Goal: Task Accomplishment & Management: Manage account settings

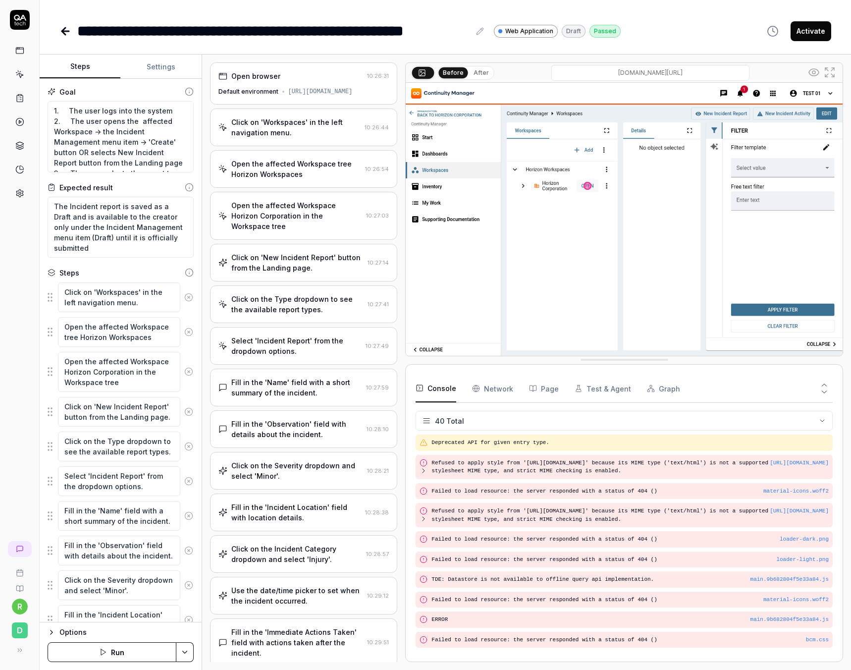
scroll to position [917, 0]
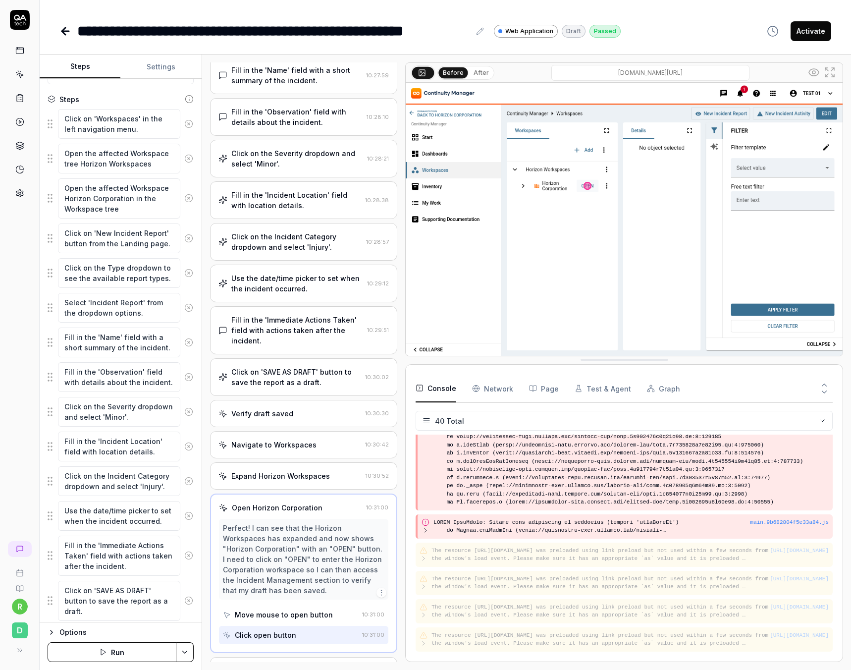
click at [66, 29] on icon at bounding box center [65, 31] width 12 height 12
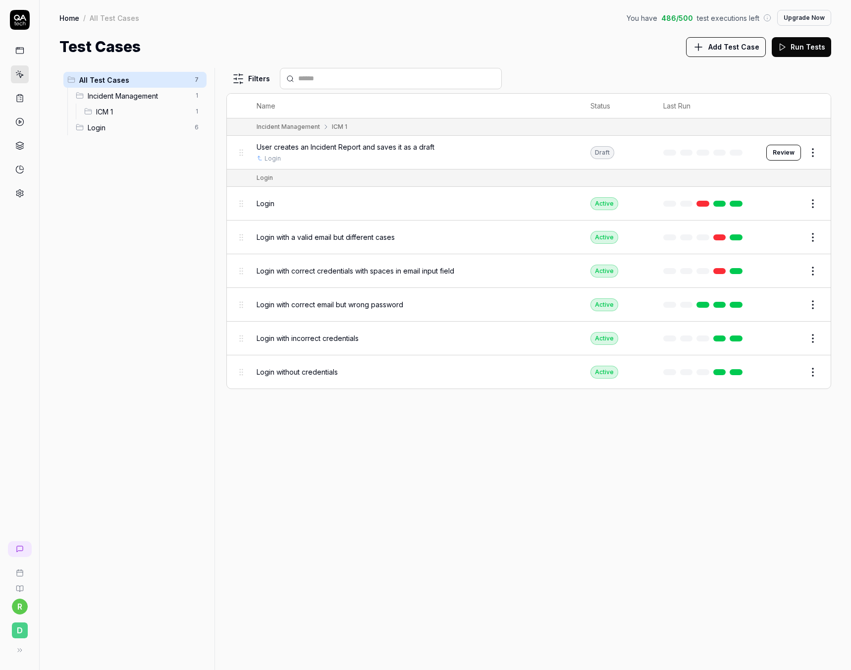
click at [67, 17] on link "Home" at bounding box center [69, 18] width 20 height 10
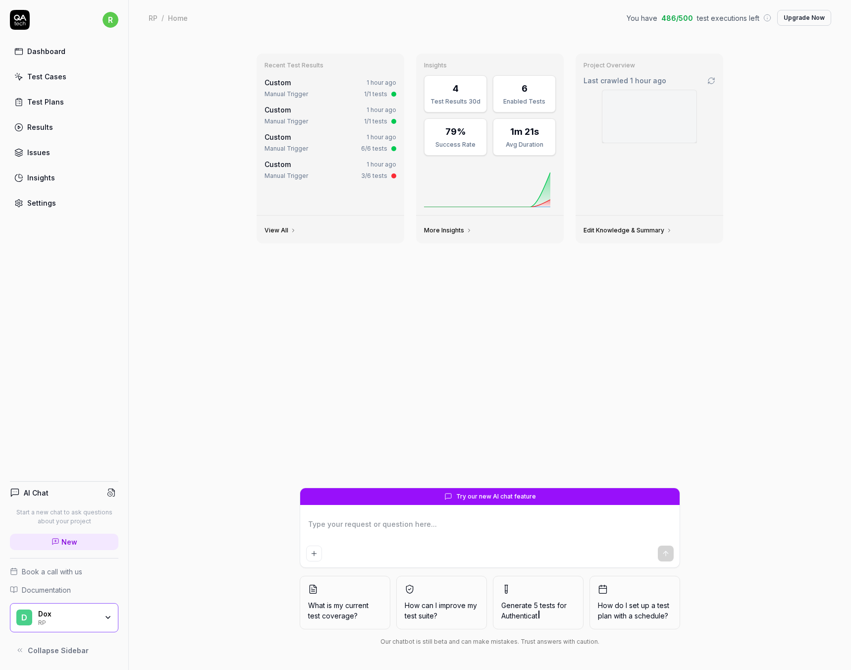
type textarea "*"
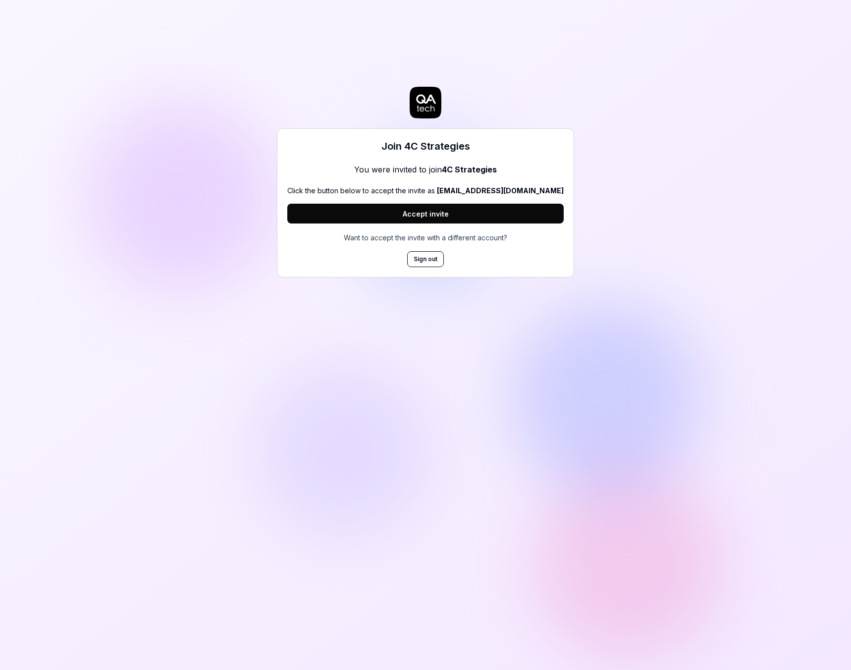
click at [462, 215] on button "Accept invite" at bounding box center [425, 214] width 276 height 20
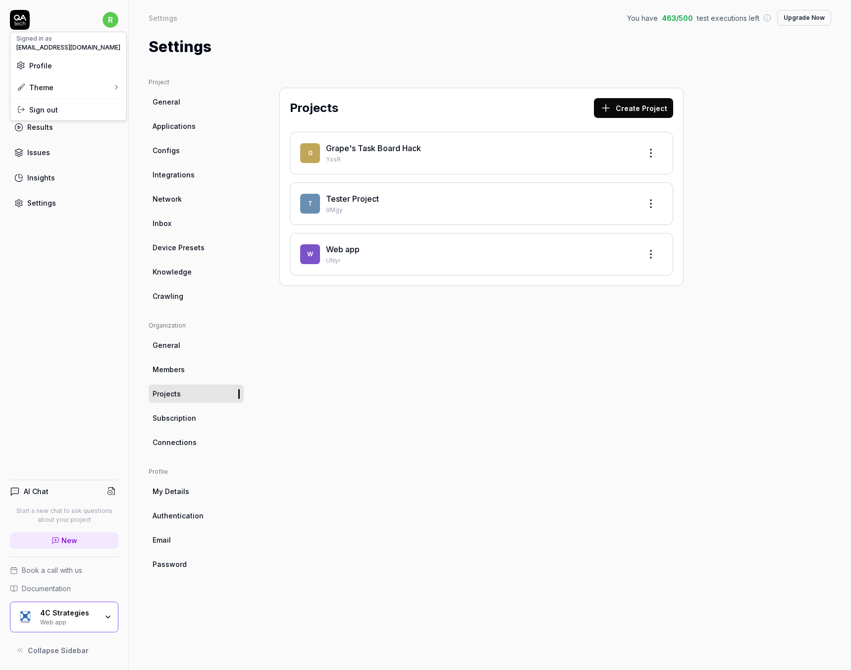
click at [110, 20] on html "r Dashboard Test Cases Test Plans Results Issues Insights Settings AI Chat Star…" at bounding box center [425, 335] width 851 height 670
click at [54, 61] on span "Profile" at bounding box center [68, 65] width 104 height 10
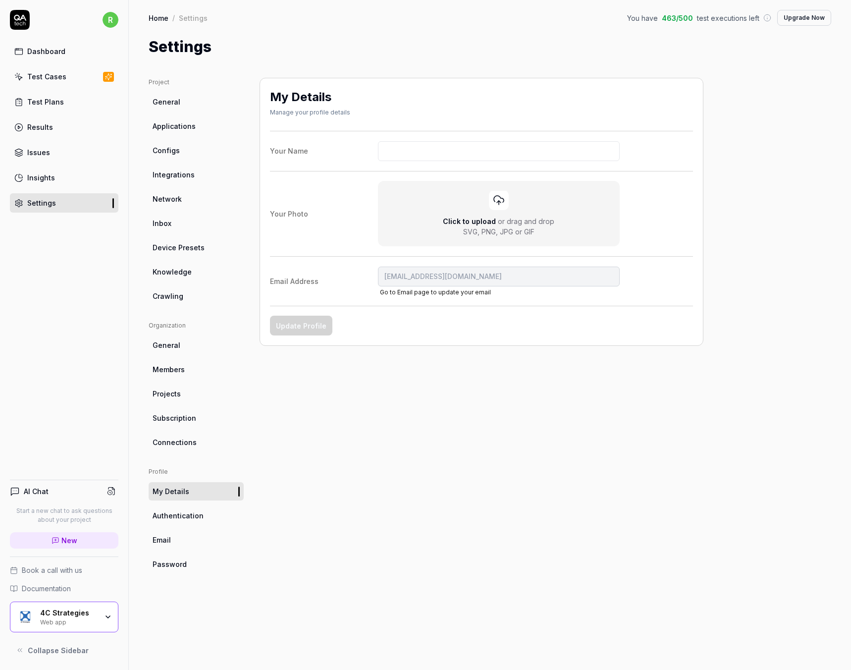
click at [439, 295] on link "Go to Email page to update your email" at bounding box center [435, 291] width 111 height 7
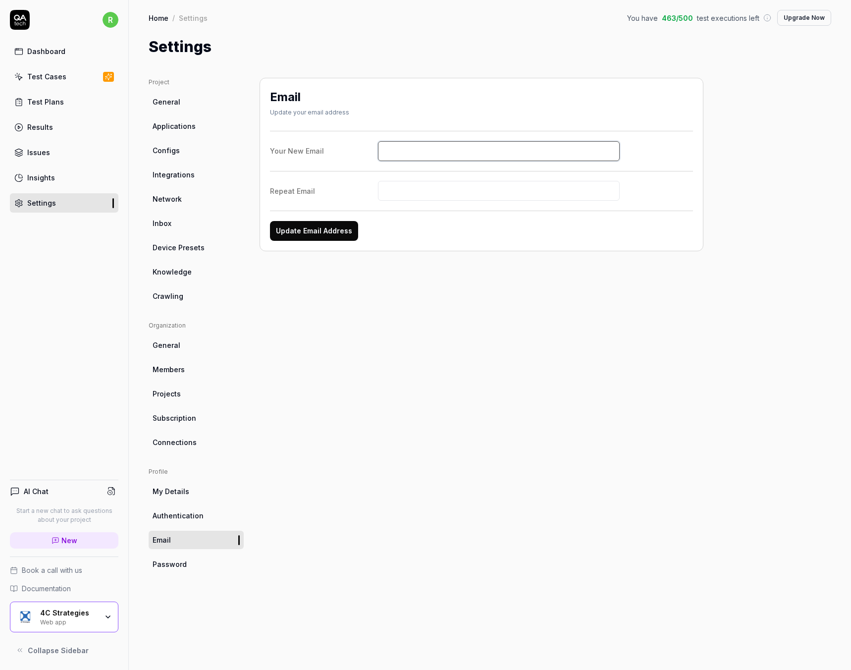
click at [399, 152] on input "Your New Email" at bounding box center [499, 151] width 242 height 20
type input "kristian.nielsen@4cstrategies.com"
click at [410, 184] on input "Repeat Email" at bounding box center [499, 191] width 242 height 20
type input "k"
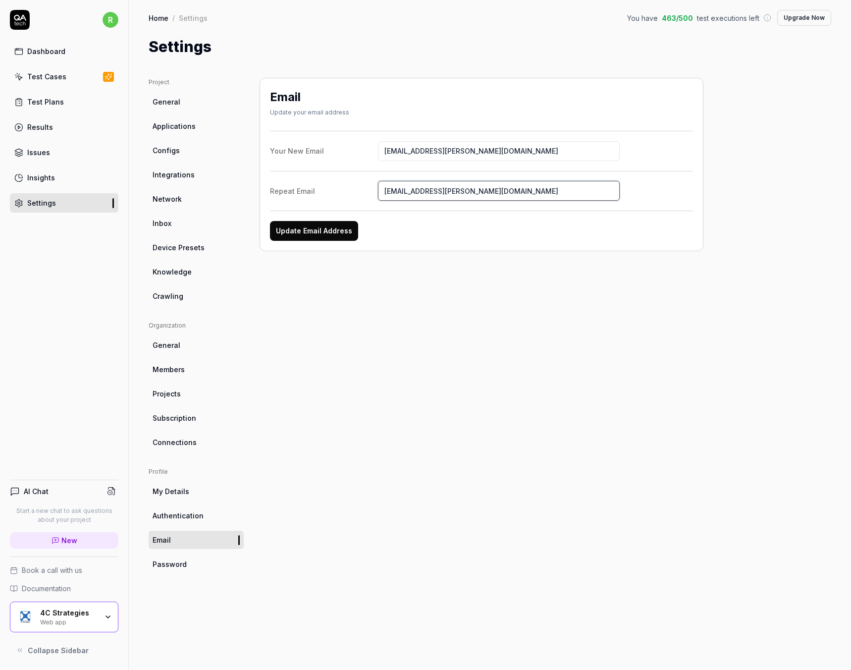
type input "kristian.nielsen@4cstrategies.com"
click at [319, 234] on button "Update Email Address" at bounding box center [314, 231] width 88 height 20
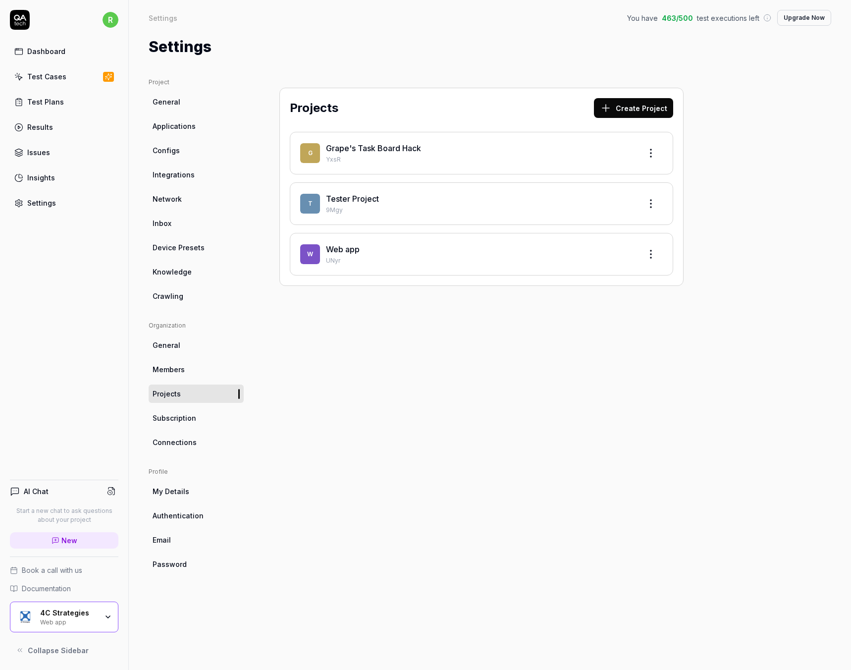
click at [470, 352] on div "Projects Create Project G Grape's Task Board Hack YxsR T Tester Project 9Mgy W …" at bounding box center [481, 364] width 444 height 572
click at [471, 342] on div "Projects Create Project G Grape's Task Board Hack YxsR T Tester Project 9Mgy W …" at bounding box center [481, 364] width 444 height 572
click at [345, 248] on link "Web app" at bounding box center [343, 249] width 34 height 10
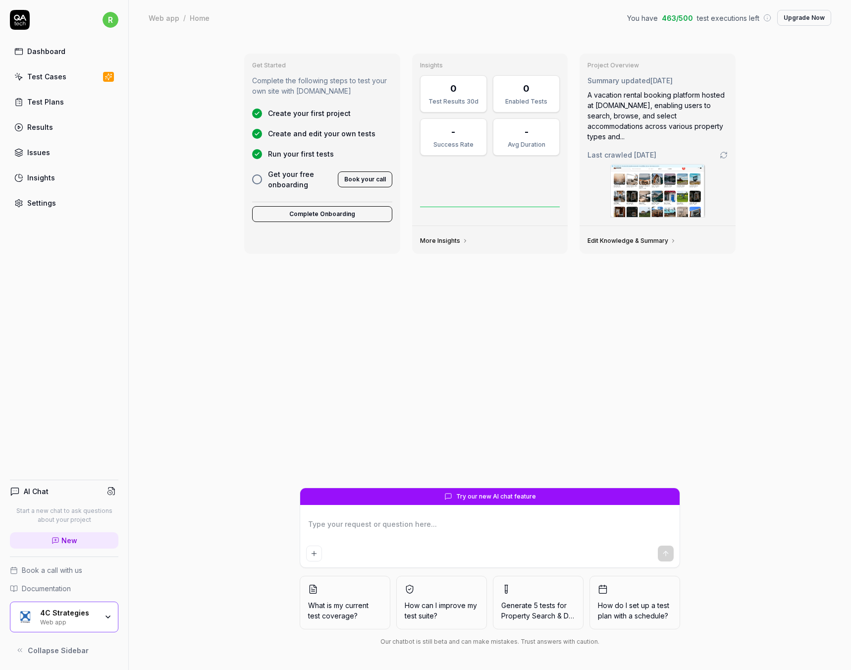
click at [61, 74] on div "Test Cases" at bounding box center [46, 76] width 39 height 10
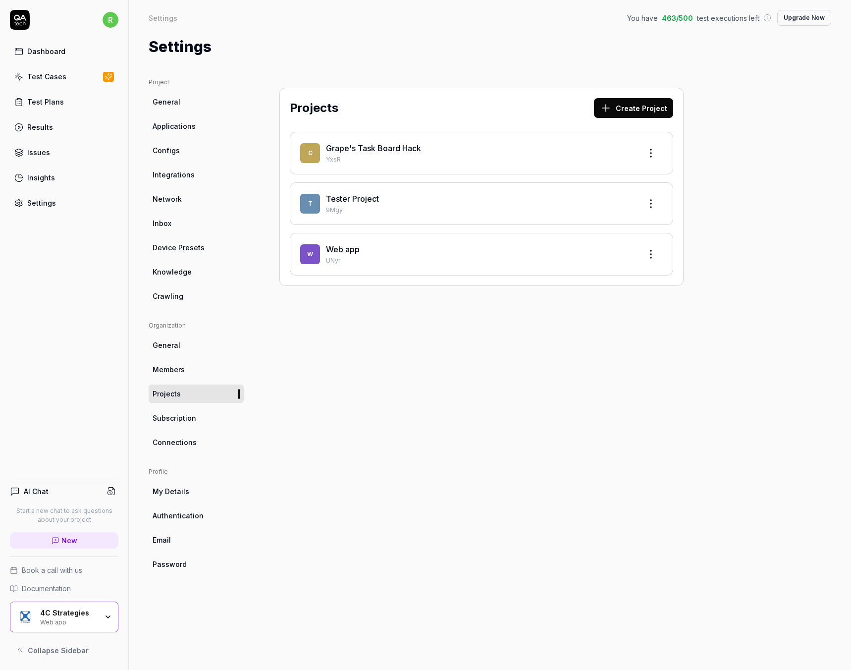
click at [538, 199] on div "Tester Project" at bounding box center [479, 199] width 307 height 12
click at [365, 196] on link "Tester Project" at bounding box center [352, 199] width 53 height 10
click at [654, 207] on html "r Dashboard Test Cases Test Plans Results Issues Insights Settings AI Chat Star…" at bounding box center [425, 335] width 851 height 670
click at [596, 251] on div "Edit" at bounding box center [613, 249] width 94 height 22
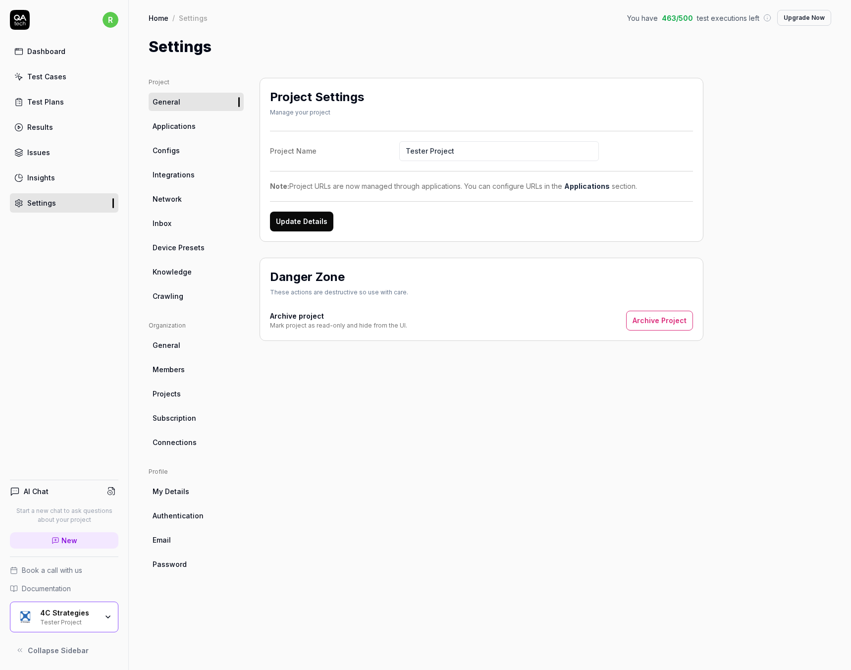
click at [174, 122] on span "Applications" at bounding box center [174, 126] width 43 height 10
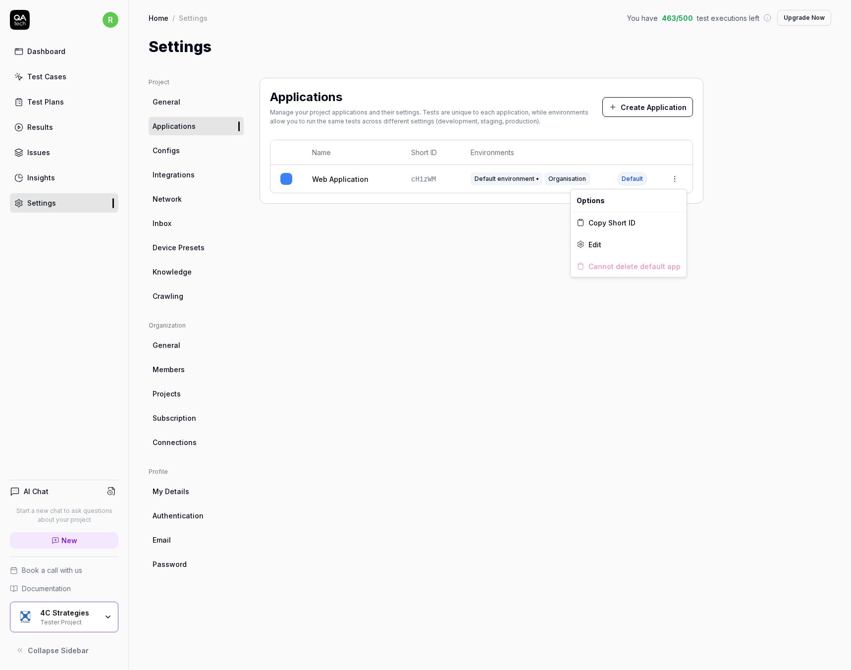
click at [674, 178] on html "r Dashboard Test Cases Test Plans Results Issues Insights Settings AI Chat Star…" at bounding box center [425, 335] width 851 height 670
click at [399, 290] on html "r Dashboard Test Cases Test Plans Results Issues Insights Settings AI Chat Star…" at bounding box center [425, 335] width 851 height 670
click at [336, 181] on link "Web Application" at bounding box center [340, 179] width 56 height 10
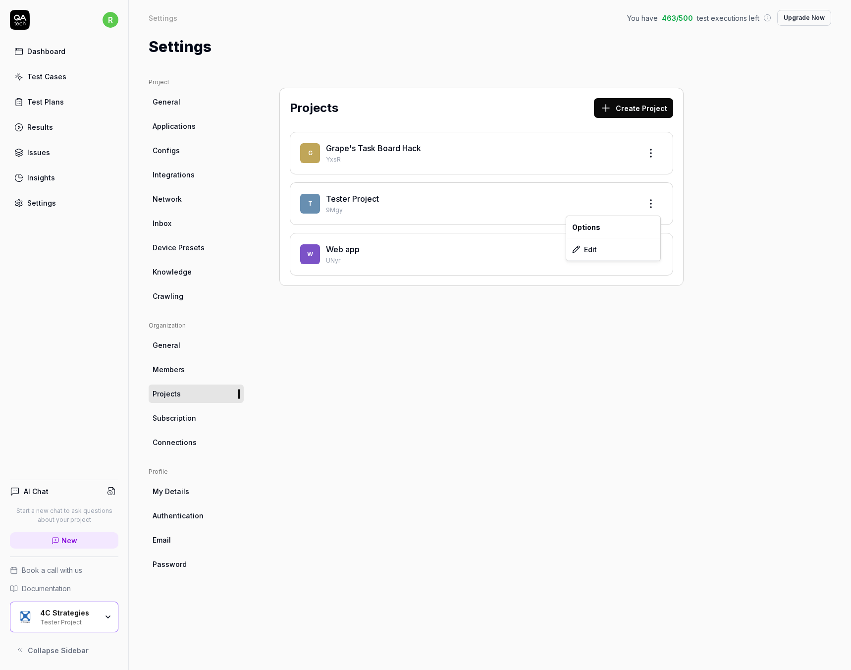
click at [650, 207] on html "r Dashboard Test Cases Test Plans Results Issues Insights Settings AI Chat Star…" at bounding box center [425, 335] width 851 height 670
click at [615, 248] on div "Edit" at bounding box center [613, 249] width 94 height 22
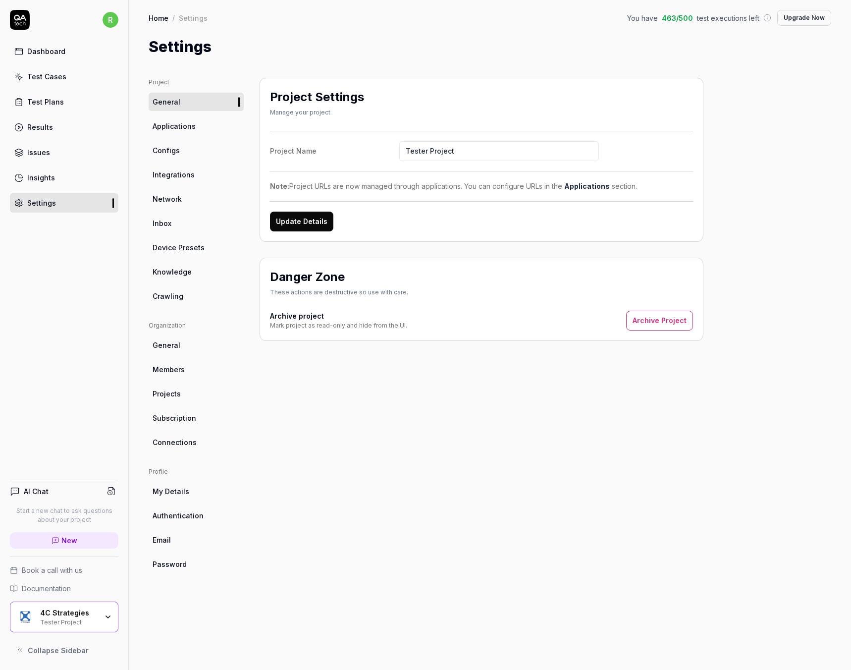
click at [180, 112] on ul "Project General Applications Configs Integrations Network Inbox Device Presets …" at bounding box center [196, 191] width 95 height 227
click at [185, 128] on span "Applications" at bounding box center [174, 126] width 43 height 10
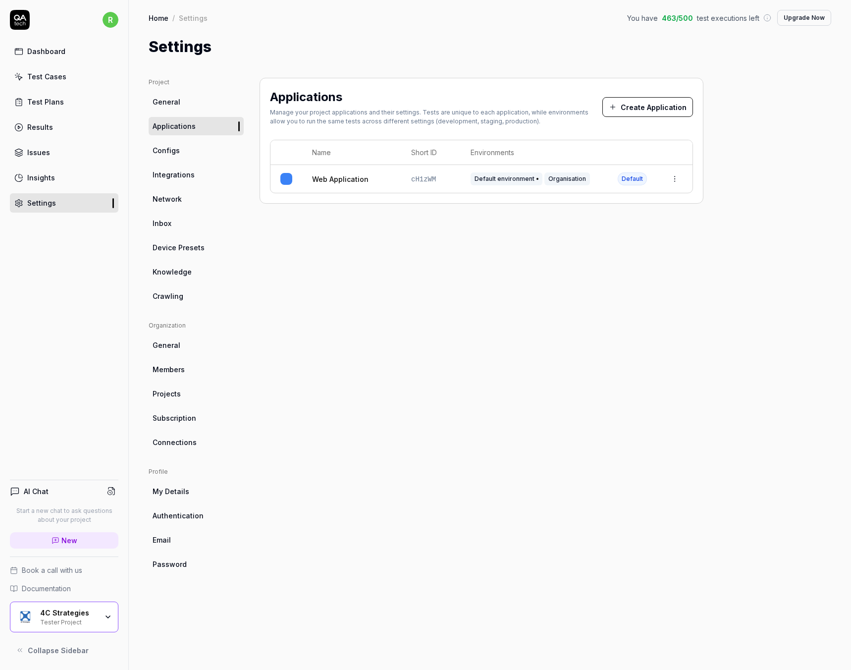
click at [375, 311] on div "Applications Manage your project applications and their settings. Tests are uni…" at bounding box center [481, 364] width 444 height 572
click at [352, 178] on link "Web Application" at bounding box center [340, 179] width 56 height 10
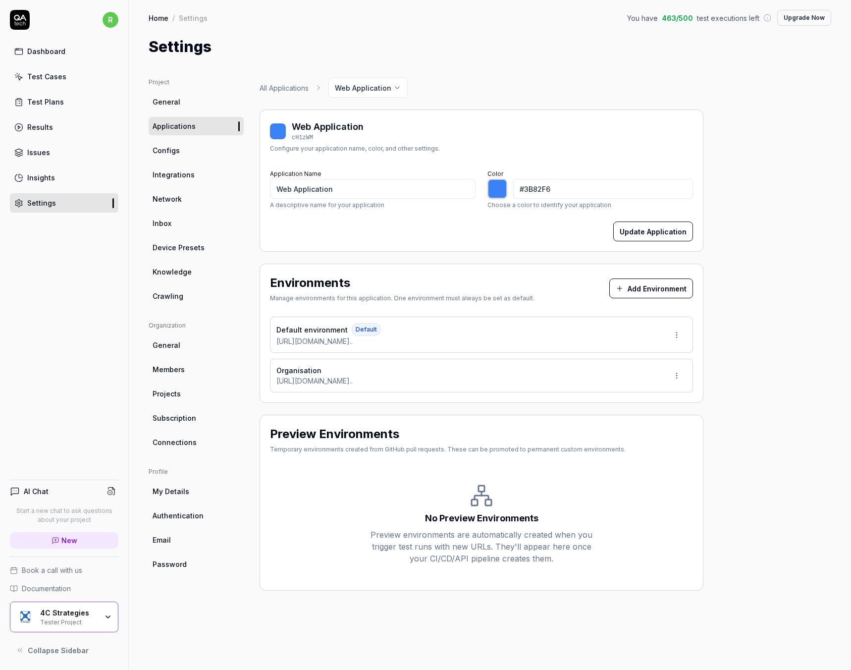
click at [675, 333] on html "r Dashboard Test Cases Test Plans Results Issues Insights Settings AI Chat Star…" at bounding box center [425, 335] width 851 height 670
click at [620, 381] on div "Edit" at bounding box center [639, 380] width 101 height 22
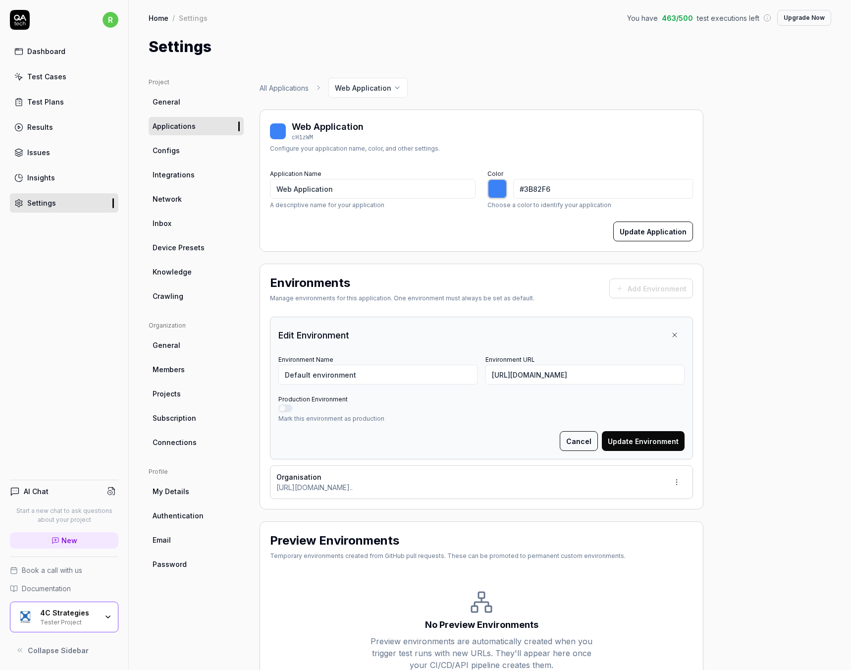
click at [676, 480] on html "r Dashboard Test Cases Test Plans Results Issues Insights Settings AI Chat Star…" at bounding box center [425, 335] width 851 height 670
click at [636, 525] on span "Edit" at bounding box center [629, 527] width 13 height 10
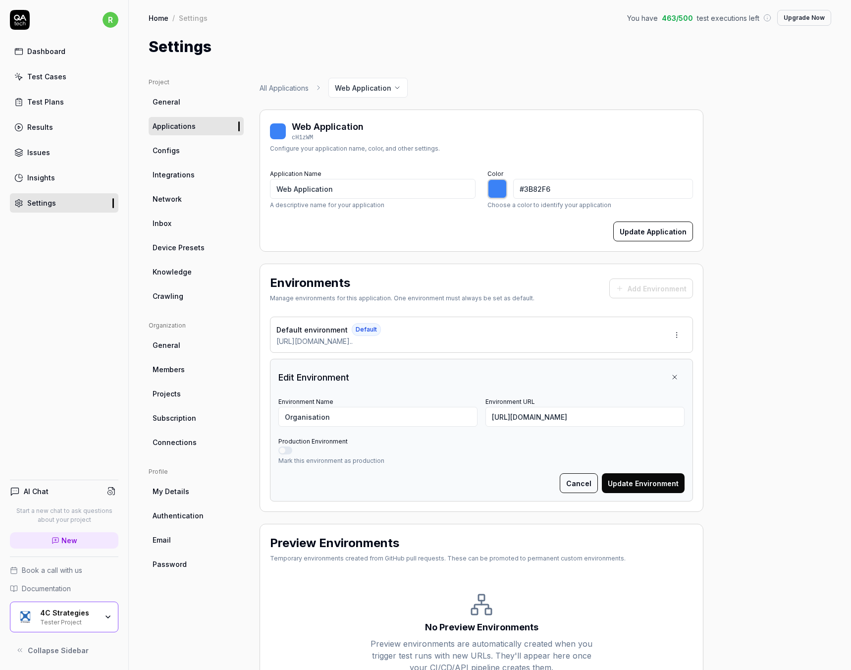
click at [475, 462] on p "Mark this environment as production" at bounding box center [481, 460] width 406 height 9
click at [182, 155] on link "Configs" at bounding box center [196, 150] width 95 height 18
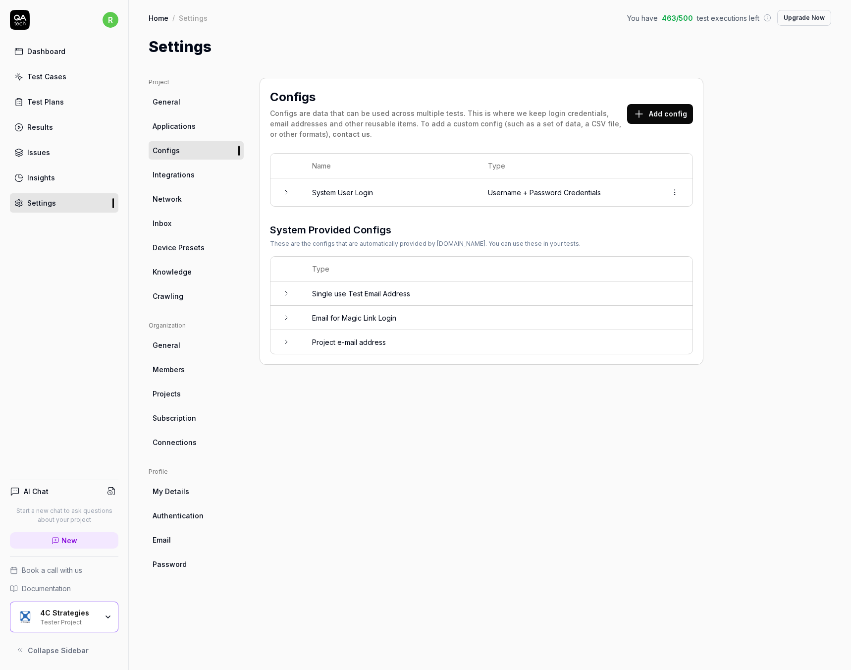
click at [289, 191] on icon at bounding box center [286, 192] width 8 height 8
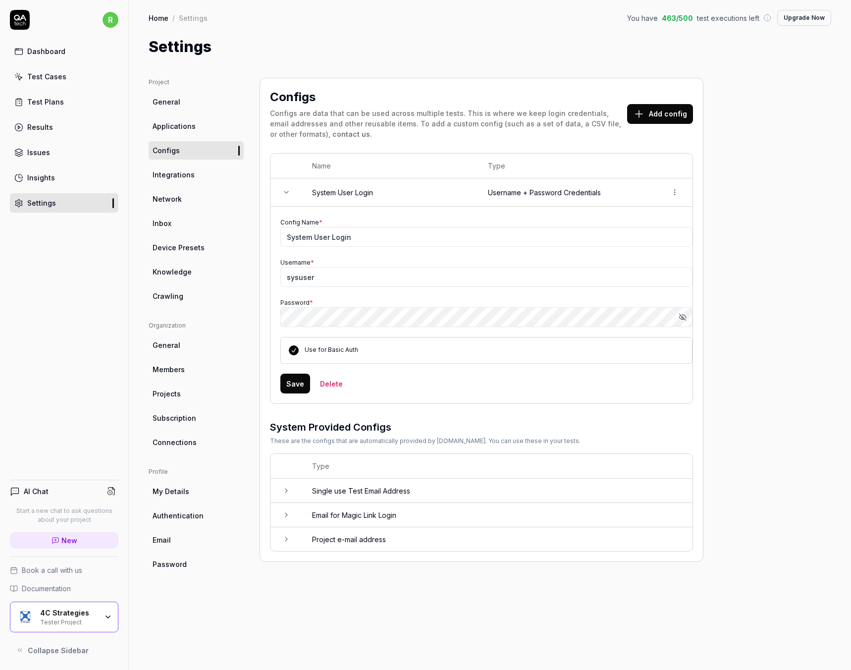
click at [684, 316] on icon "button" at bounding box center [682, 317] width 8 height 8
click at [725, 300] on div "Project General Applications Configs Integrations Network Inbox Device Presets …" at bounding box center [490, 364] width 682 height 572
click at [288, 488] on icon at bounding box center [286, 490] width 8 height 8
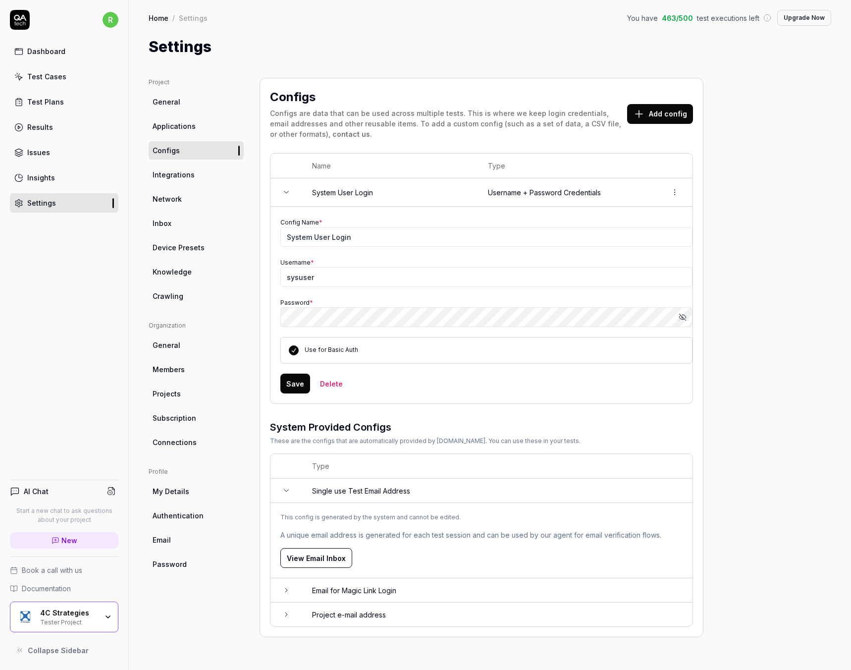
click at [281, 586] on td at bounding box center [286, 590] width 32 height 24
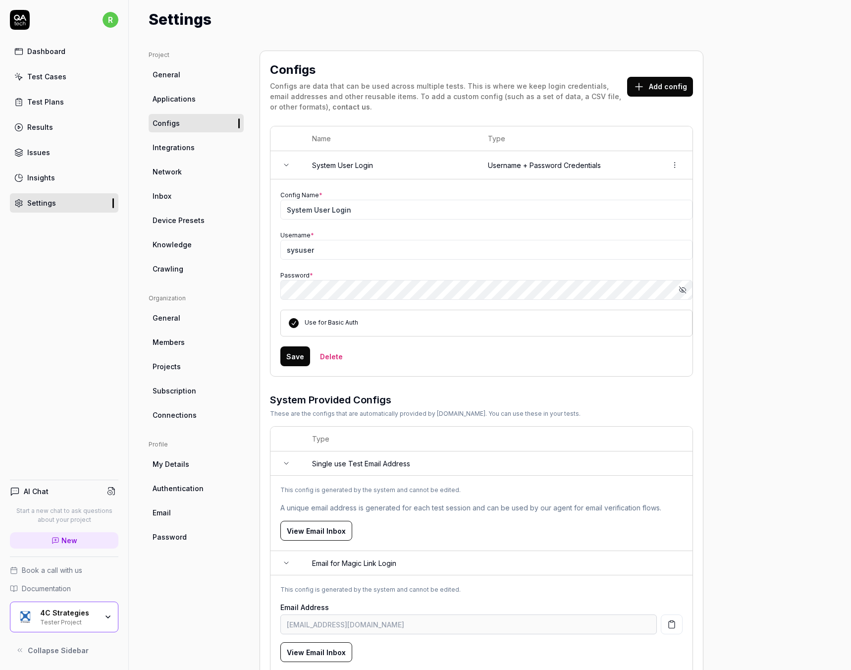
scroll to position [84, 0]
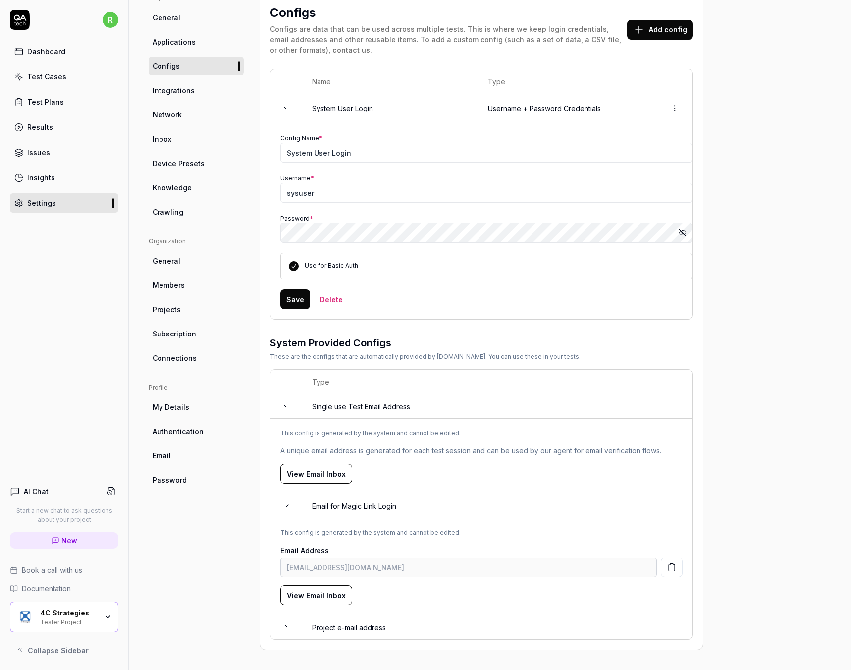
click at [285, 626] on icon at bounding box center [286, 627] width 8 height 8
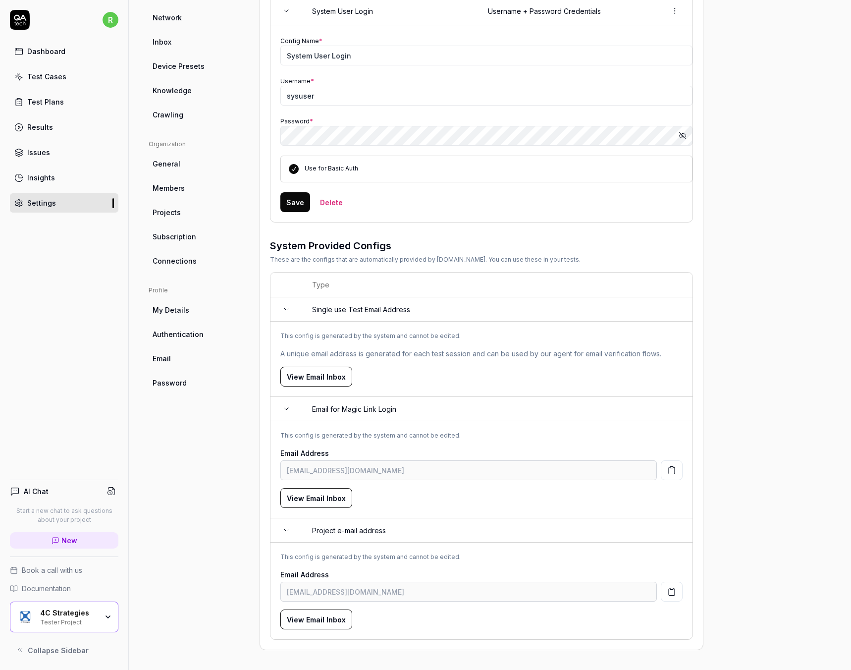
scroll to position [0, 0]
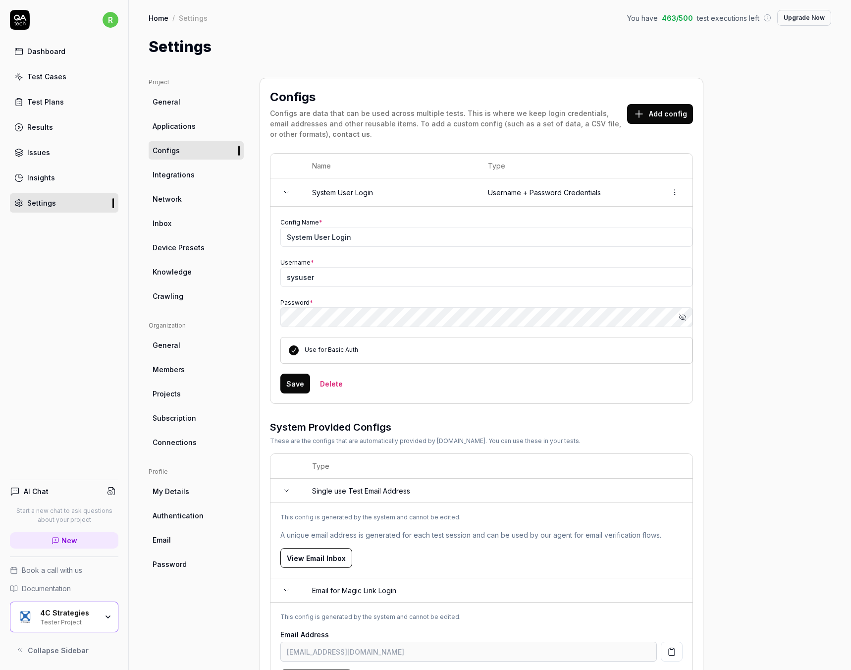
click at [351, 52] on div "Settings" at bounding box center [490, 47] width 682 height 22
click at [65, 77] on link "Test Cases" at bounding box center [64, 76] width 108 height 19
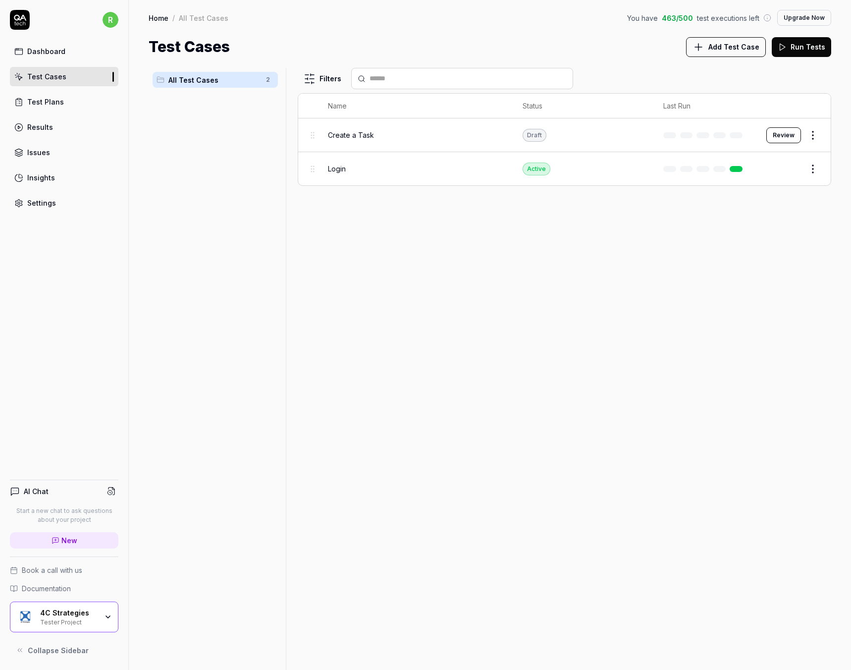
click at [53, 51] on div "Dashboard" at bounding box center [46, 51] width 38 height 10
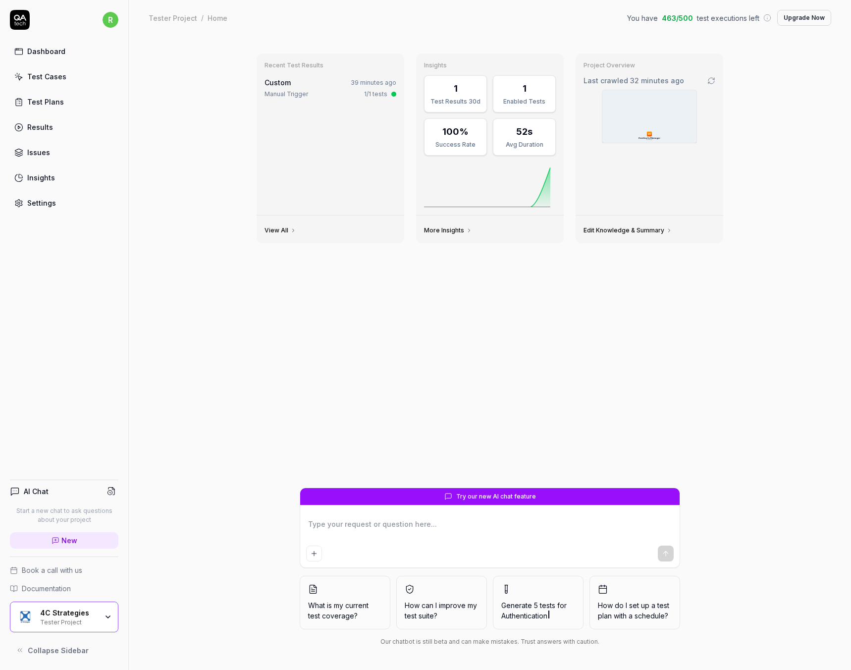
click at [85, 619] on div "Tester Project" at bounding box center [68, 621] width 57 height 8
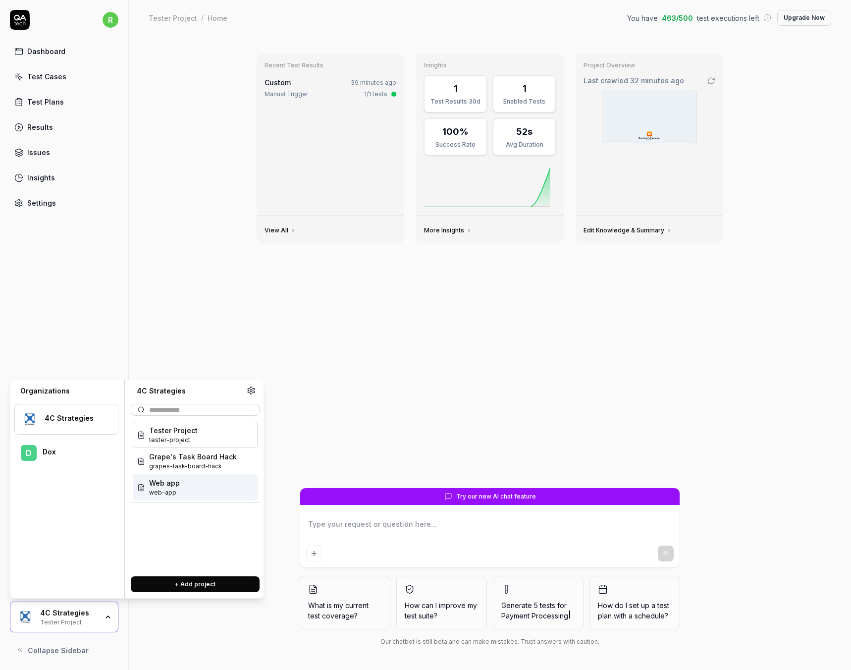
click at [63, 454] on div "Dox" at bounding box center [74, 451] width 62 height 9
click at [73, 423] on div at bounding box center [75, 423] width 60 height 2
click at [173, 491] on span "web-app" at bounding box center [164, 492] width 31 height 9
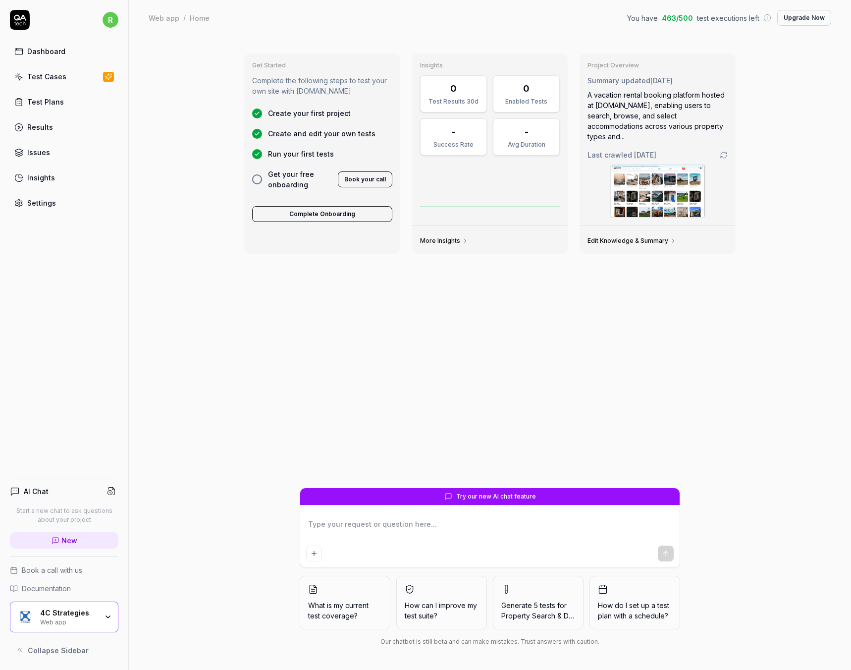
click at [104, 617] on icon "button" at bounding box center [108, 617] width 8 height 8
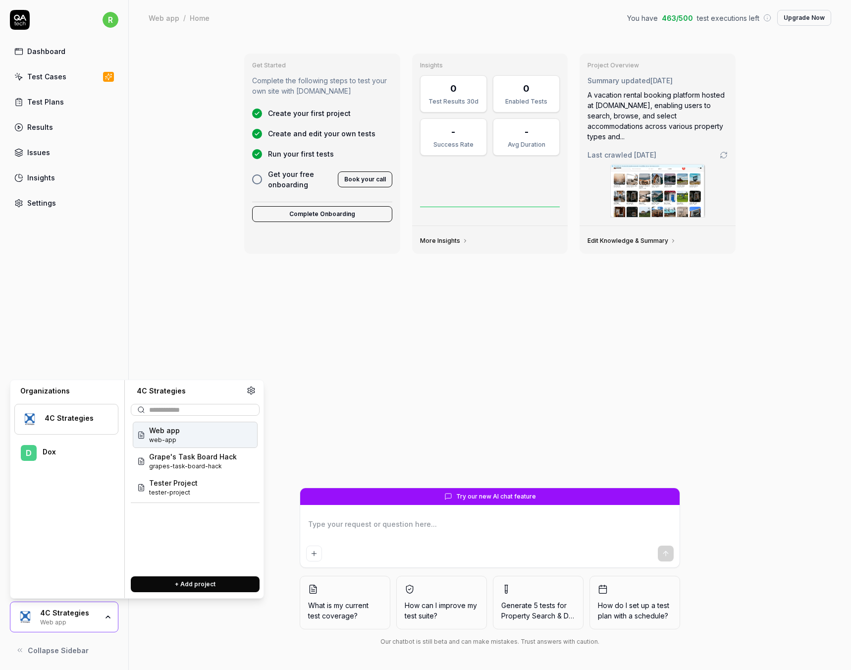
click at [55, 451] on div "Dox" at bounding box center [74, 451] width 62 height 9
click at [55, 419] on div "4C Strategies" at bounding box center [75, 418] width 60 height 9
click at [76, 453] on div "Dox" at bounding box center [74, 451] width 62 height 9
click at [73, 414] on div "4C Strategies" at bounding box center [75, 418] width 60 height 9
type textarea "*"
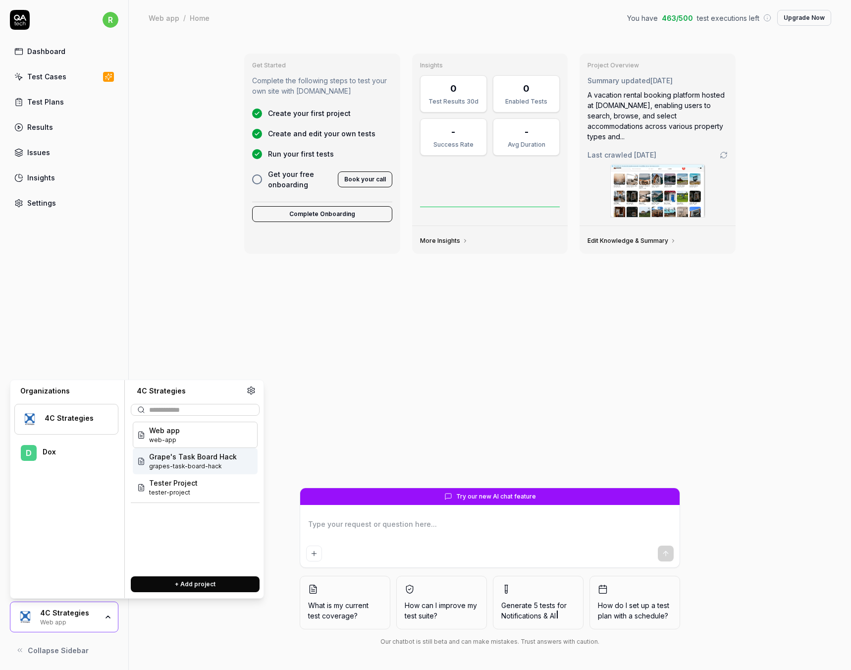
click at [247, 388] on icon at bounding box center [251, 390] width 9 height 9
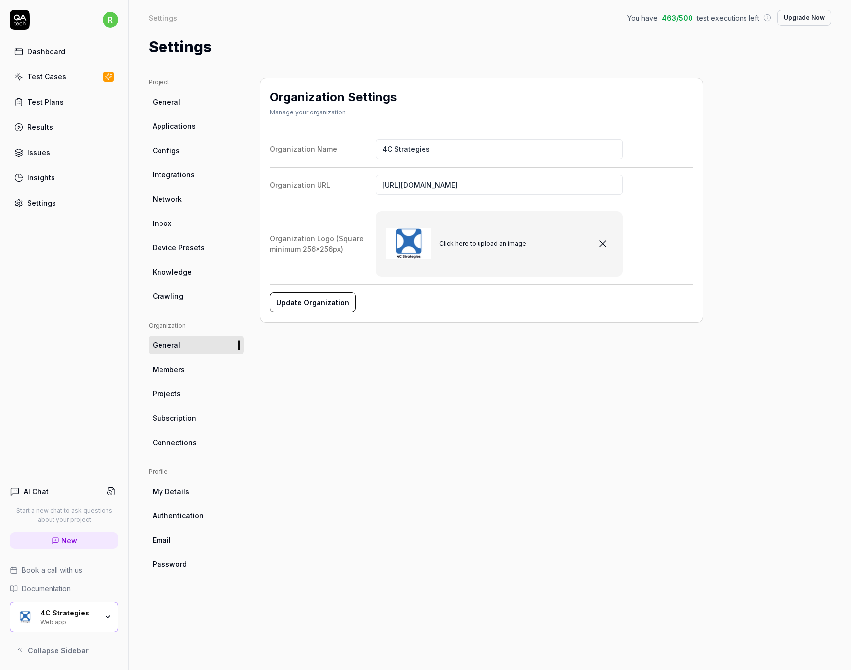
click at [63, 617] on div "Web app" at bounding box center [68, 621] width 57 height 8
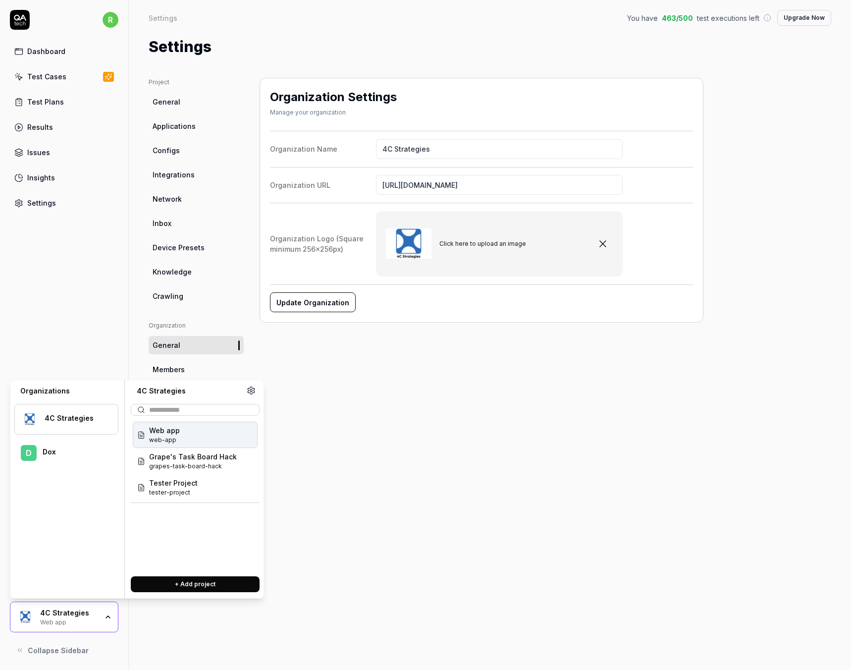
click at [76, 485] on menu "4C Strategies D Dox" at bounding box center [66, 492] width 104 height 193
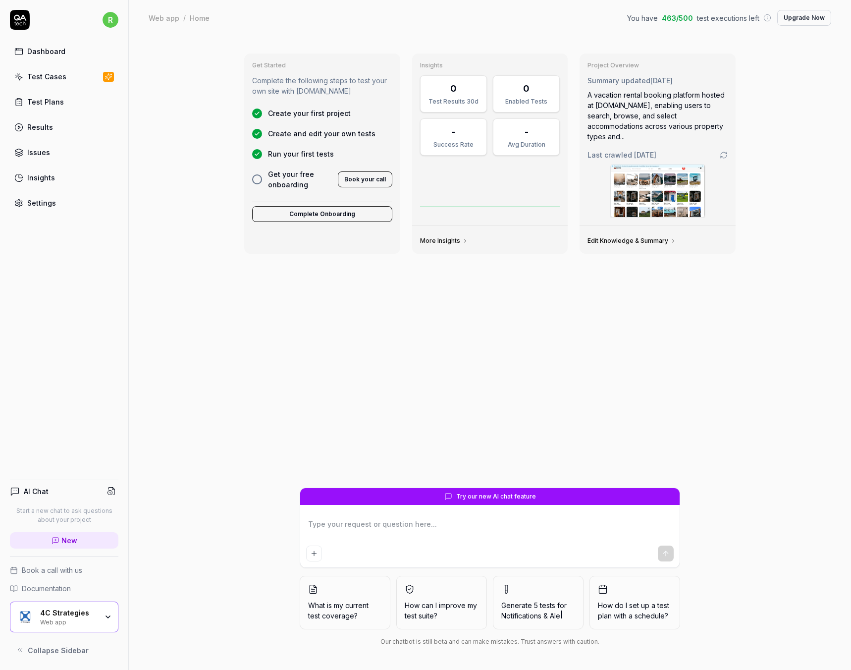
type textarea "*"
